Goal: Information Seeking & Learning: Learn about a topic

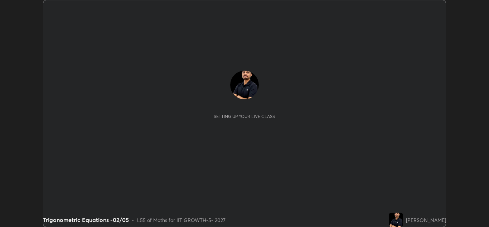
scroll to position [227, 489]
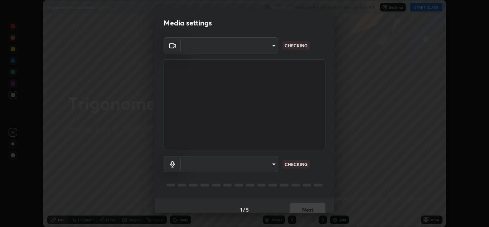
type input "8af73e8d16ef8e3bb7c62716022b9fe157133e9521606ce818031bd72dda2f9e"
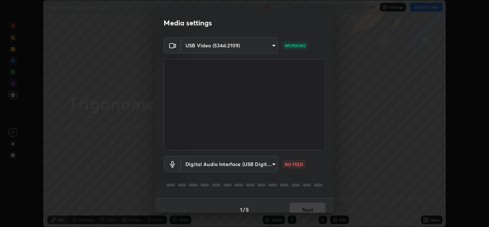
click at [260, 159] on body "Erase all Trigonometric Equations -02/05 Recording WAS SCHEDULED TO START AT 4:…" at bounding box center [244, 113] width 489 height 227
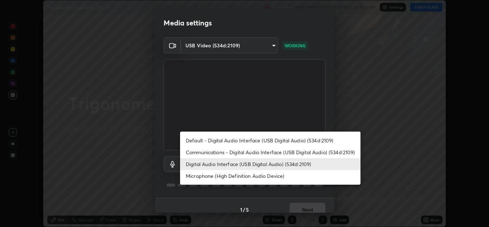
click at [260, 152] on li "Communications - Digital Audio Interface (USB Digital Audio) (534d:2109)" at bounding box center [270, 152] width 181 height 12
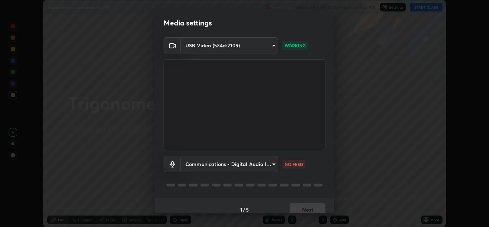
click at [257, 165] on li "Digital Audio Interface (USB Digital Audio) (534d:2109)" at bounding box center [247, 163] width 135 height 7
type input "db0d7c9beb13b4e78125a01b2d6a1ec26d905c86c3f77846953810cd6e9daa18"
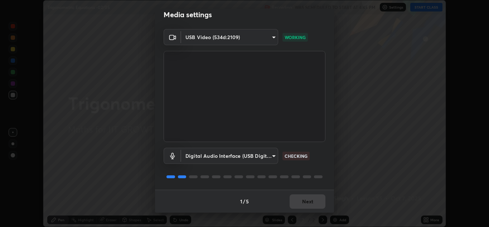
click at [309, 202] on div "1 / 5 Next" at bounding box center [244, 201] width 179 height 23
click at [305, 204] on button "Next" at bounding box center [308, 201] width 36 height 14
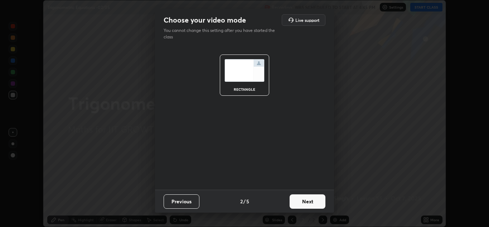
scroll to position [0, 0]
click at [307, 207] on button "Next" at bounding box center [308, 201] width 36 height 14
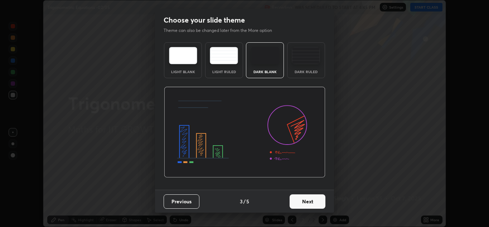
click at [312, 202] on button "Next" at bounding box center [308, 201] width 36 height 14
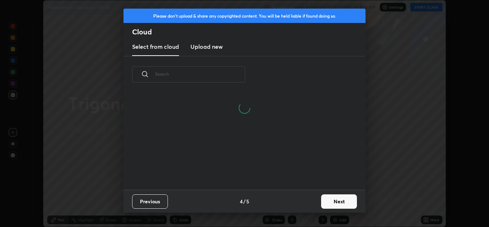
click at [336, 200] on button "Next" at bounding box center [339, 201] width 36 height 14
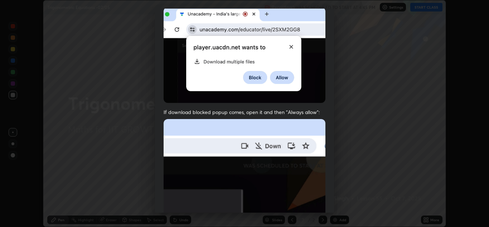
scroll to position [155, 0]
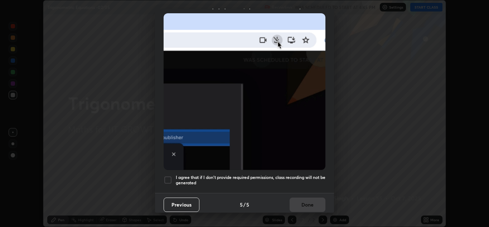
click at [167, 176] on div at bounding box center [168, 180] width 9 height 9
click at [299, 197] on button "Done" at bounding box center [308, 204] width 36 height 14
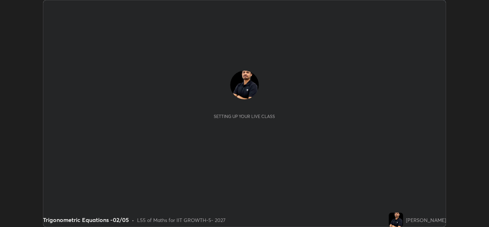
scroll to position [227, 489]
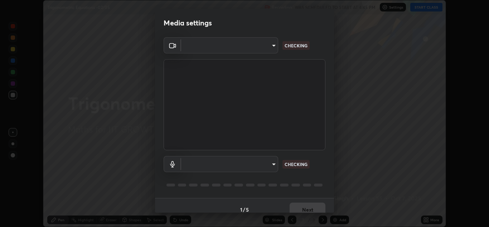
type input "8af73e8d16ef8e3bb7c62716022b9fe157133e9521606ce818031bd72dda2f9e"
click at [272, 162] on body "Erase all Trigonometric Equations -02/05 Recording WAS SCHEDULED TO START AT 4:…" at bounding box center [244, 113] width 489 height 227
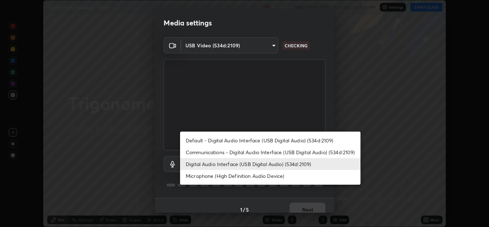
click at [287, 141] on li "Default - Digital Audio Interface (USB Digital Audio) (534d:2109)" at bounding box center [270, 140] width 181 height 12
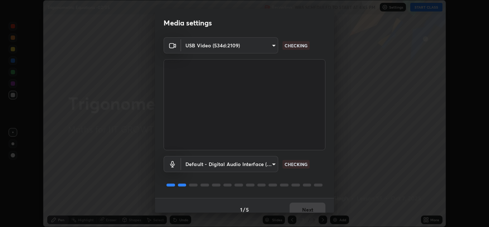
click at [272, 162] on body "Erase all Trigonometric Equations -02/05 Recording WAS SCHEDULED TO START AT 4:…" at bounding box center [244, 113] width 489 height 227
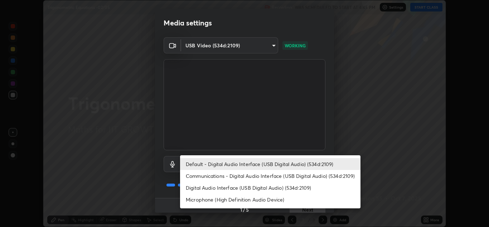
click at [274, 185] on li "Digital Audio Interface (USB Digital Audio) (534d:2109)" at bounding box center [270, 188] width 181 height 12
type input "db0d7c9beb13b4e78125a01b2d6a1ec26d905c86c3f77846953810cd6e9daa18"
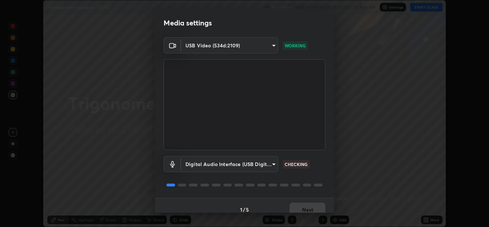
scroll to position [8, 0]
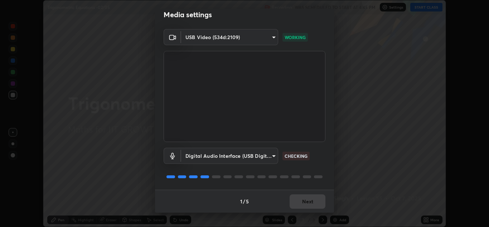
click at [307, 200] on div "1 / 5 Next" at bounding box center [244, 201] width 179 height 23
click at [311, 207] on div "1 / 5 Next" at bounding box center [244, 201] width 179 height 23
click at [310, 200] on div "1 / 5 Next" at bounding box center [244, 201] width 179 height 23
click at [309, 200] on div "1 / 5 Next" at bounding box center [244, 201] width 179 height 23
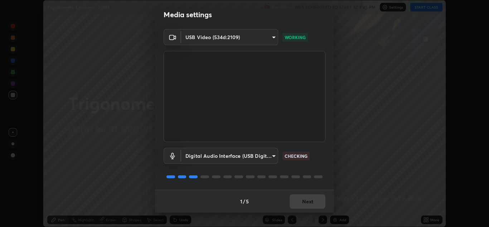
click at [308, 206] on div "1 / 5 Next" at bounding box center [244, 201] width 179 height 23
click at [308, 200] on div "1 / 5 Next" at bounding box center [244, 201] width 179 height 23
click at [308, 206] on div "1 / 5 Next" at bounding box center [244, 201] width 179 height 23
click at [309, 200] on div "1 / 5 Next" at bounding box center [244, 201] width 179 height 23
click at [308, 206] on div "1 / 5 Next" at bounding box center [244, 201] width 179 height 23
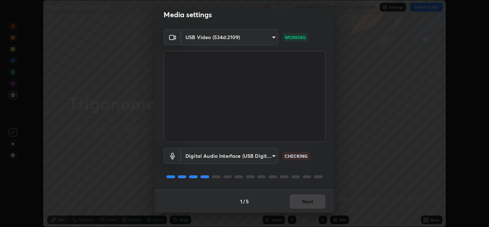
click at [308, 200] on div "1 / 5 Next" at bounding box center [244, 201] width 179 height 23
click at [308, 206] on div "1 / 5 Next" at bounding box center [244, 201] width 179 height 23
click at [308, 201] on div "1 / 5 Next" at bounding box center [244, 201] width 179 height 23
click at [307, 207] on div "1 / 5 Next" at bounding box center [244, 201] width 179 height 23
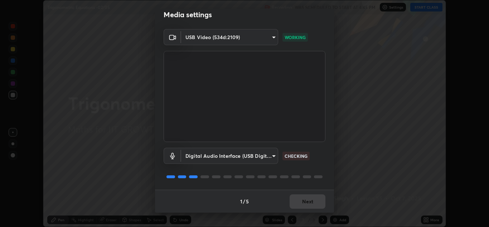
click at [308, 201] on div "1 / 5 Next" at bounding box center [244, 201] width 179 height 23
click at [308, 208] on div "1 / 5 Next" at bounding box center [244, 201] width 179 height 23
click at [309, 202] on div "1 / 5 Next" at bounding box center [244, 201] width 179 height 23
click at [308, 202] on div "1 / 5 Next" at bounding box center [244, 201] width 179 height 23
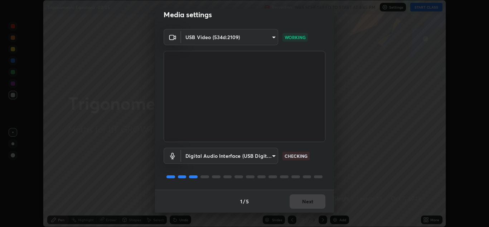
click at [307, 208] on div "1 / 5 Next" at bounding box center [244, 201] width 179 height 23
click at [309, 202] on div "1 / 5 Next" at bounding box center [244, 201] width 179 height 23
click at [304, 200] on button "Next" at bounding box center [308, 201] width 36 height 14
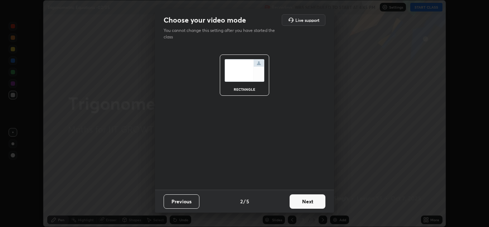
click at [306, 201] on button "Next" at bounding box center [308, 201] width 36 height 14
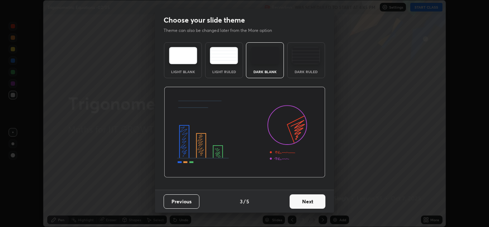
click at [305, 203] on button "Next" at bounding box center [308, 201] width 36 height 14
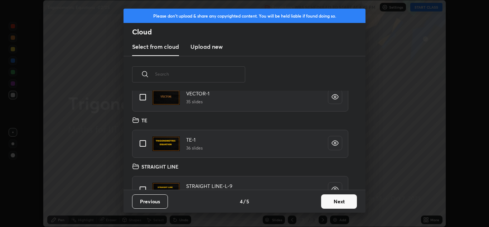
scroll to position [40, 0]
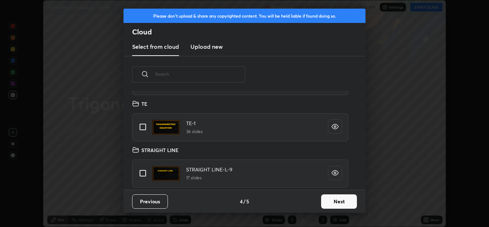
click at [144, 126] on input "grid" at bounding box center [142, 126] width 15 height 15
checkbox input "true"
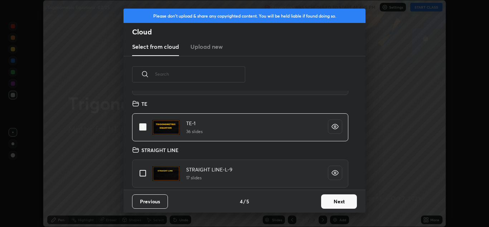
click at [337, 203] on button "Next" at bounding box center [339, 201] width 36 height 14
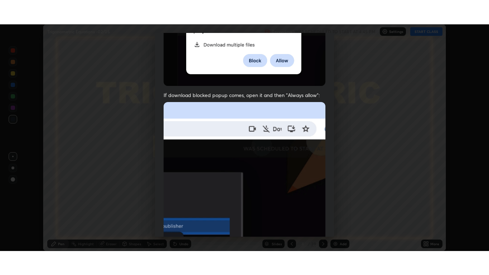
scroll to position [155, 0]
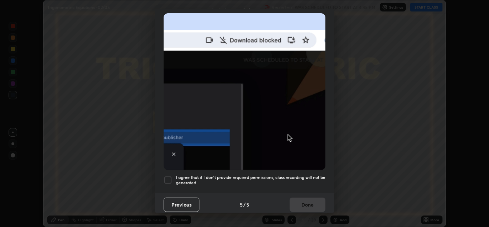
click at [169, 177] on div at bounding box center [168, 180] width 9 height 9
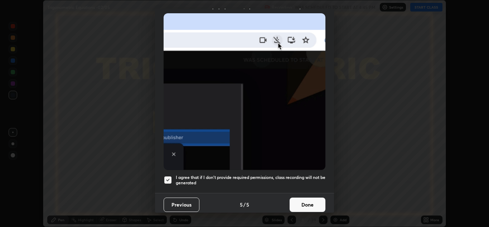
click at [302, 200] on button "Done" at bounding box center [308, 204] width 36 height 14
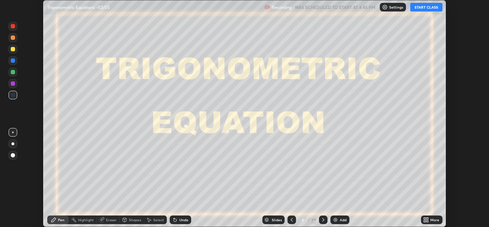
click at [428, 219] on icon at bounding box center [428, 218] width 2 height 2
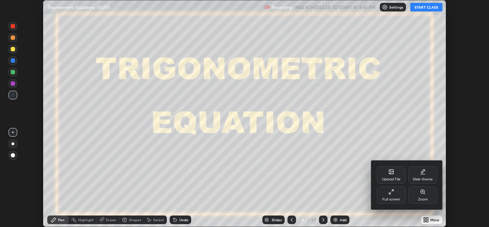
click at [390, 193] on icon at bounding box center [390, 193] width 2 height 2
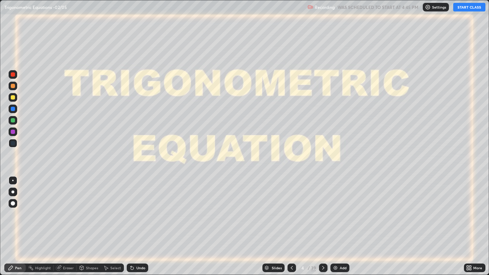
scroll to position [275, 489]
click at [465, 6] on button "START CLASS" at bounding box center [470, 7] width 32 height 9
click at [278, 226] on div "Slides" at bounding box center [277, 268] width 10 height 4
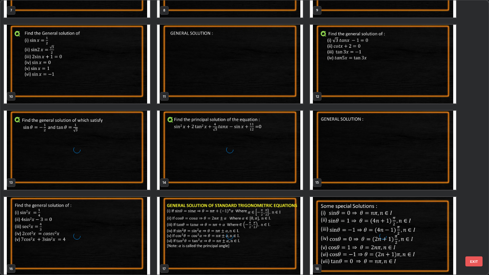
scroll to position [239, 0]
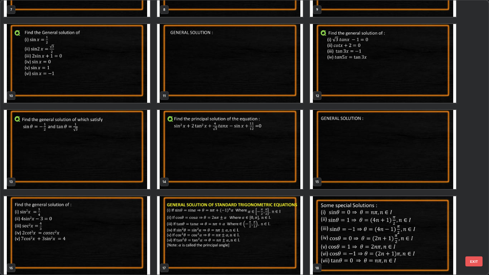
click at [269, 73] on img "grid" at bounding box center [230, 63] width 146 height 79
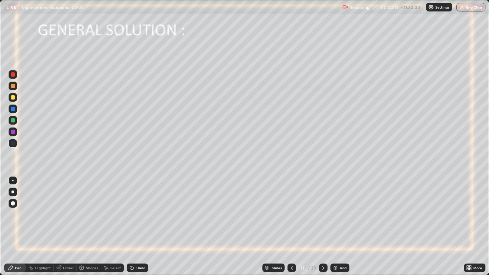
click at [14, 98] on div at bounding box center [13, 97] width 4 height 4
click at [13, 193] on div at bounding box center [12, 192] width 3 height 3
click at [323, 226] on icon at bounding box center [324, 268] width 6 height 6
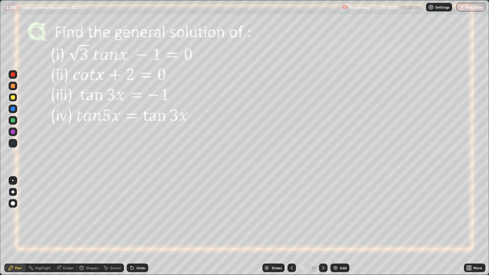
click at [335, 226] on img at bounding box center [336, 268] width 6 height 6
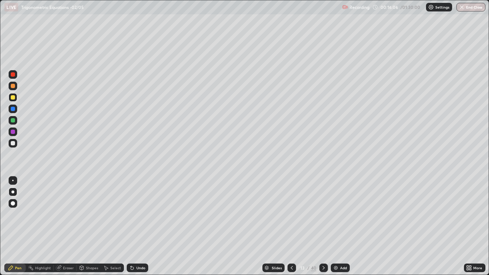
click at [14, 112] on div at bounding box center [13, 109] width 9 height 9
click at [12, 121] on div at bounding box center [13, 120] width 4 height 4
click at [12, 109] on div at bounding box center [13, 109] width 4 height 4
click at [323, 226] on icon at bounding box center [324, 268] width 6 height 6
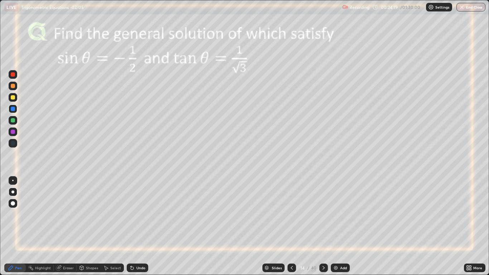
click at [14, 98] on div at bounding box center [13, 97] width 4 height 4
click at [323, 226] on icon at bounding box center [324, 268] width 6 height 6
click at [291, 226] on icon at bounding box center [292, 268] width 6 height 6
click at [322, 226] on icon at bounding box center [324, 268] width 6 height 6
click at [11, 110] on div at bounding box center [13, 109] width 4 height 4
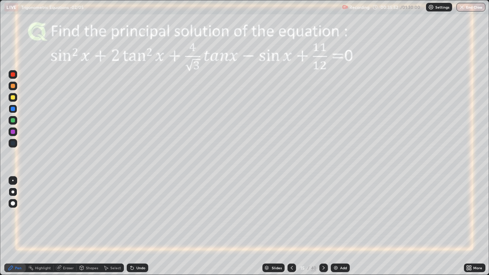
click at [13, 120] on div at bounding box center [13, 120] width 4 height 4
click at [13, 75] on div at bounding box center [13, 74] width 4 height 4
click at [15, 97] on div at bounding box center [13, 97] width 9 height 9
click at [13, 109] on div at bounding box center [13, 109] width 4 height 4
click at [10, 122] on div at bounding box center [13, 120] width 9 height 9
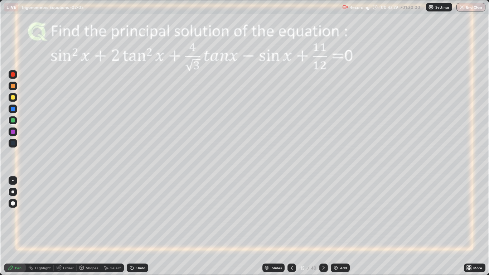
click at [182, 8] on div "LIVE Trigonometric Equations -02/05" at bounding box center [171, 7] width 335 height 14
click at [323, 226] on icon at bounding box center [324, 268] width 6 height 6
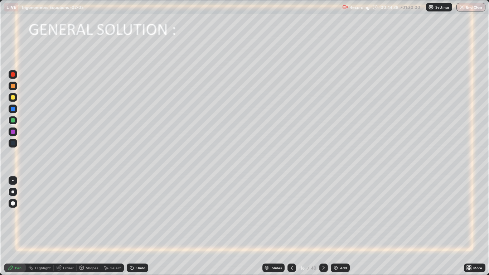
click at [12, 98] on div at bounding box center [13, 97] width 4 height 4
click at [134, 226] on icon at bounding box center [132, 268] width 6 height 6
click at [466, 6] on button "End Class" at bounding box center [471, 7] width 29 height 9
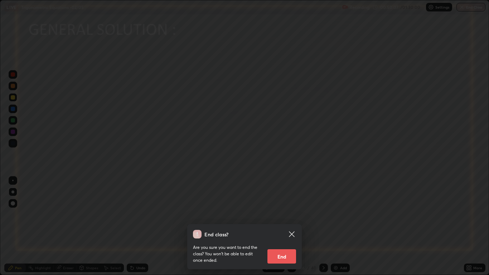
click at [284, 226] on button "End" at bounding box center [282, 256] width 29 height 14
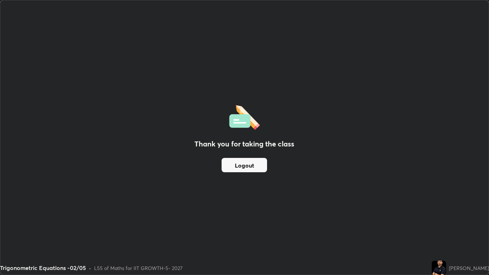
click at [253, 166] on button "Logout" at bounding box center [244, 165] width 45 height 14
